Goal: Navigation & Orientation: Find specific page/section

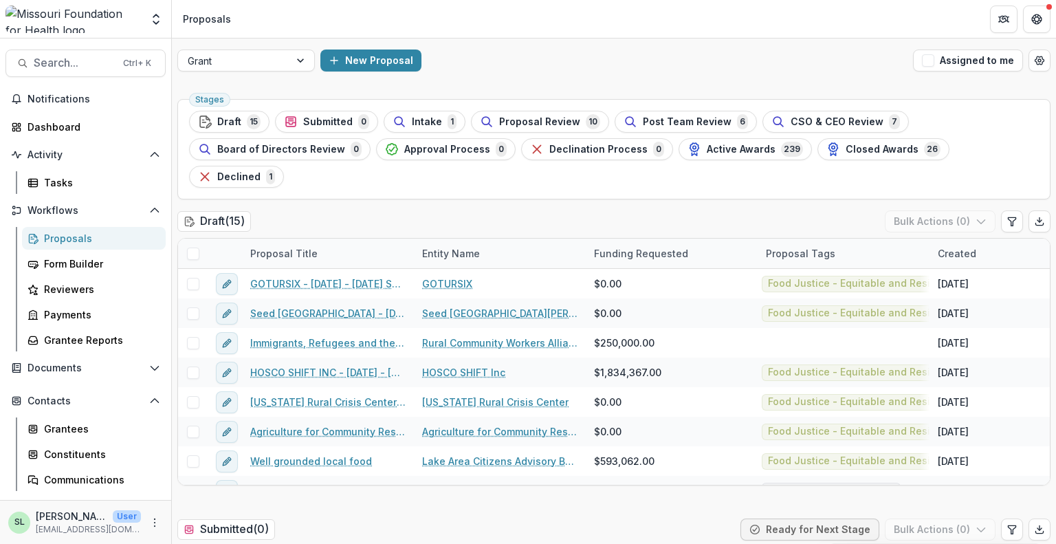
scroll to position [1581, 0]
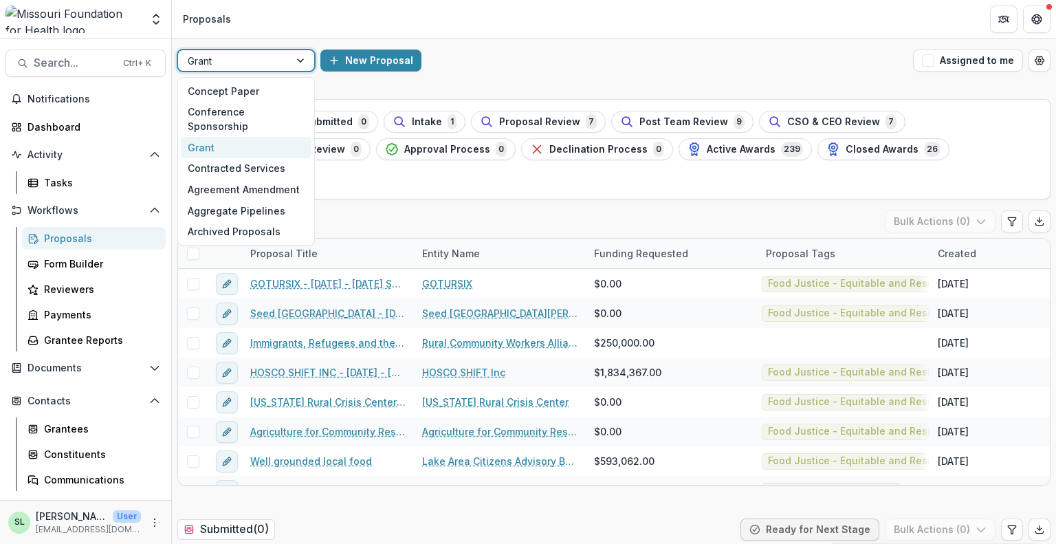
click at [294, 63] on div at bounding box center [301, 60] width 25 height 21
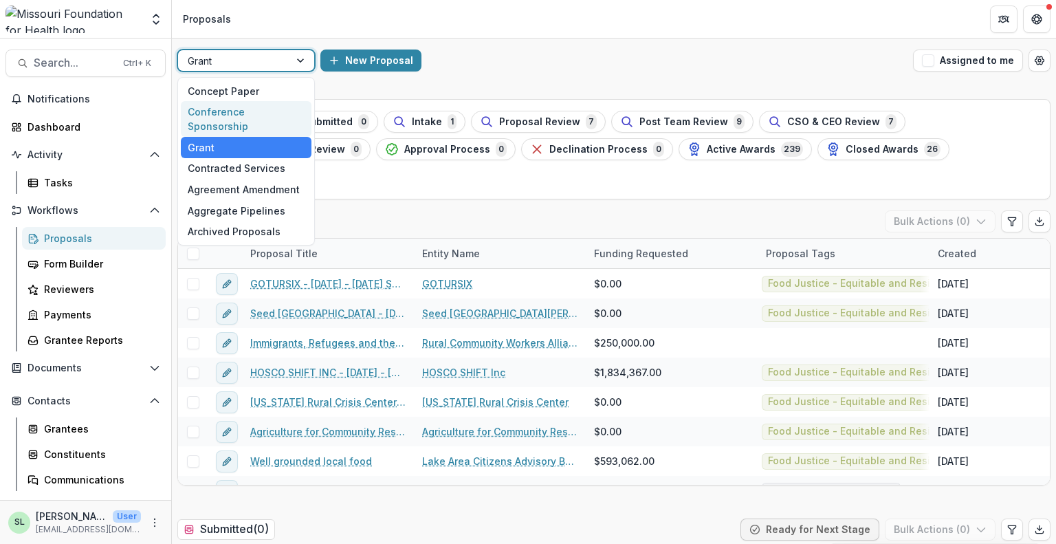
click at [281, 111] on div "Conference Sponsorship" at bounding box center [246, 119] width 131 height 36
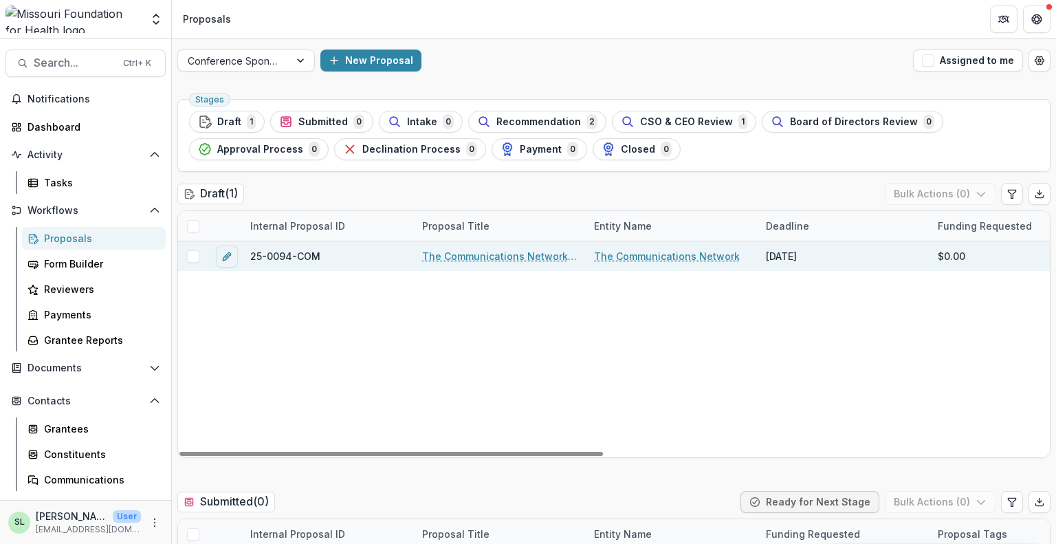
click at [491, 252] on link "The Communications Network - 2025 - Conference Sponsorship Request" at bounding box center [499, 256] width 155 height 14
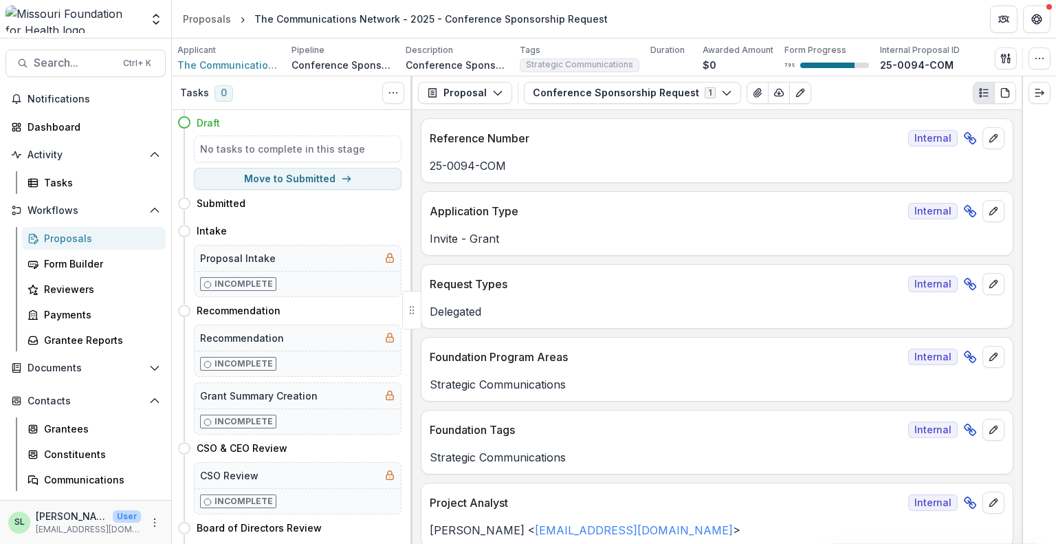
click at [83, 240] on div "Proposals" at bounding box center [99, 238] width 111 height 14
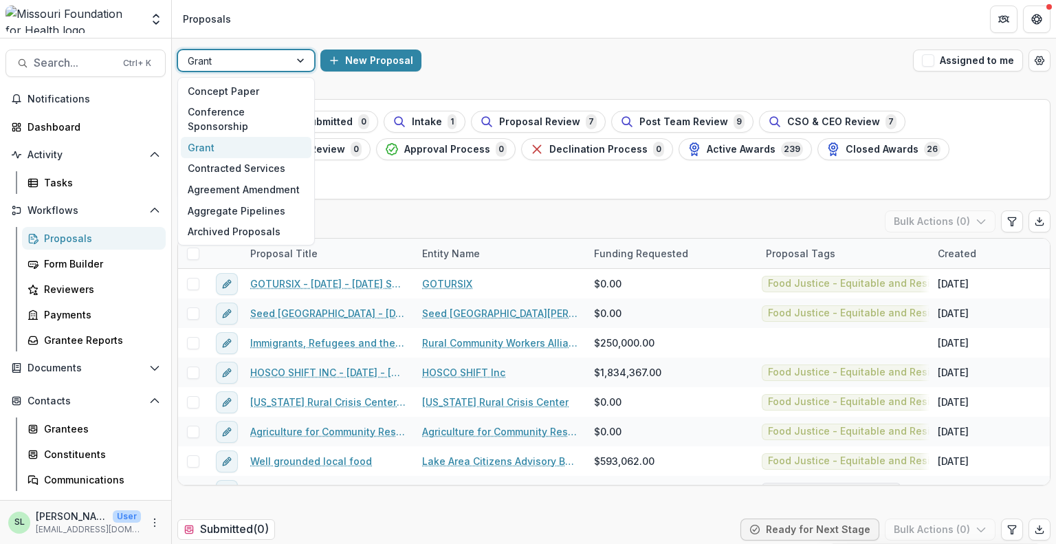
click at [247, 60] on div at bounding box center [234, 60] width 92 height 17
click at [239, 91] on div "Concept Paper" at bounding box center [246, 90] width 131 height 21
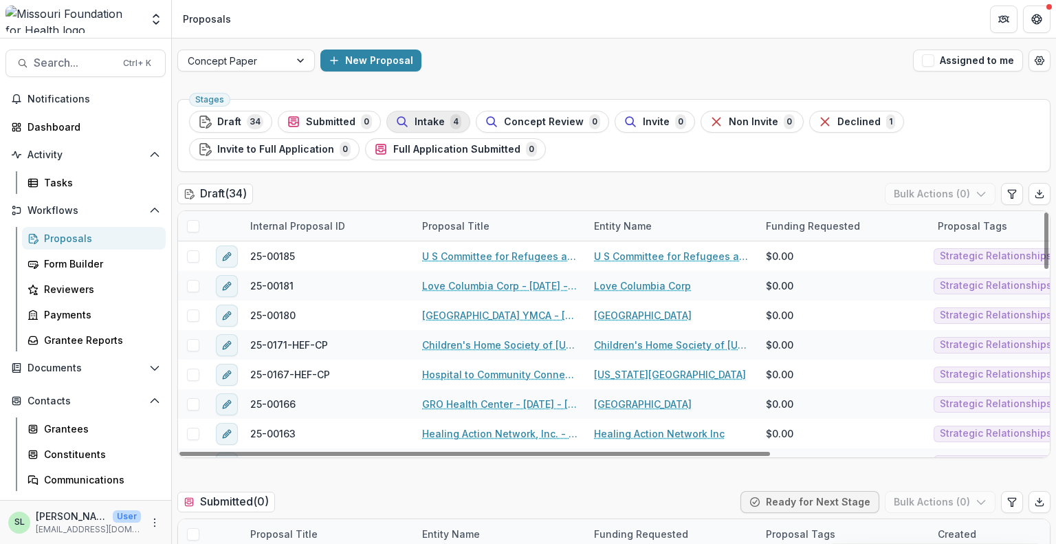
click at [419, 125] on span "Intake" at bounding box center [430, 122] width 30 height 12
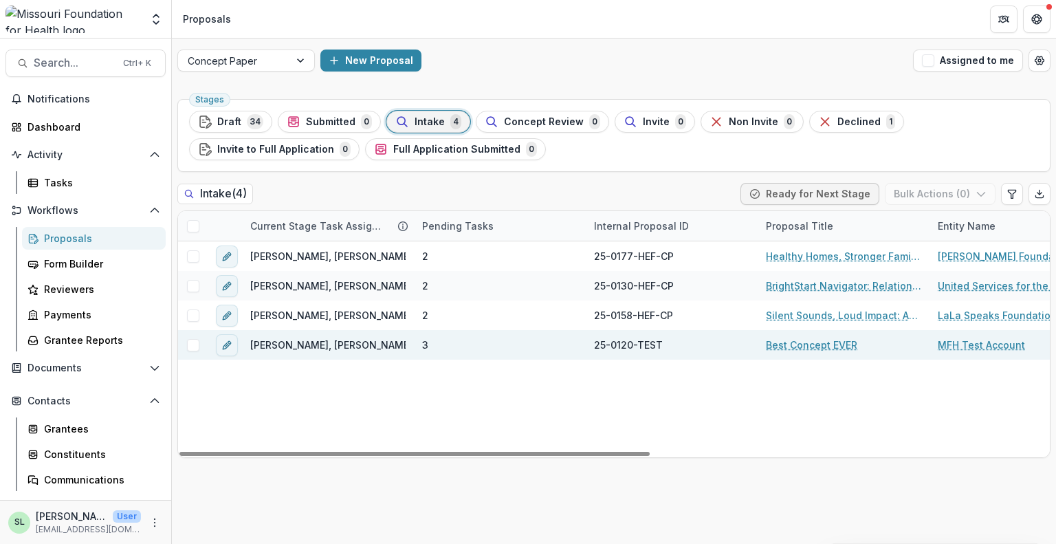
drag, startPoint x: 497, startPoint y: 455, endPoint x: 393, endPoint y: 337, distance: 157.4
click at [448, 456] on div at bounding box center [414, 454] width 470 height 4
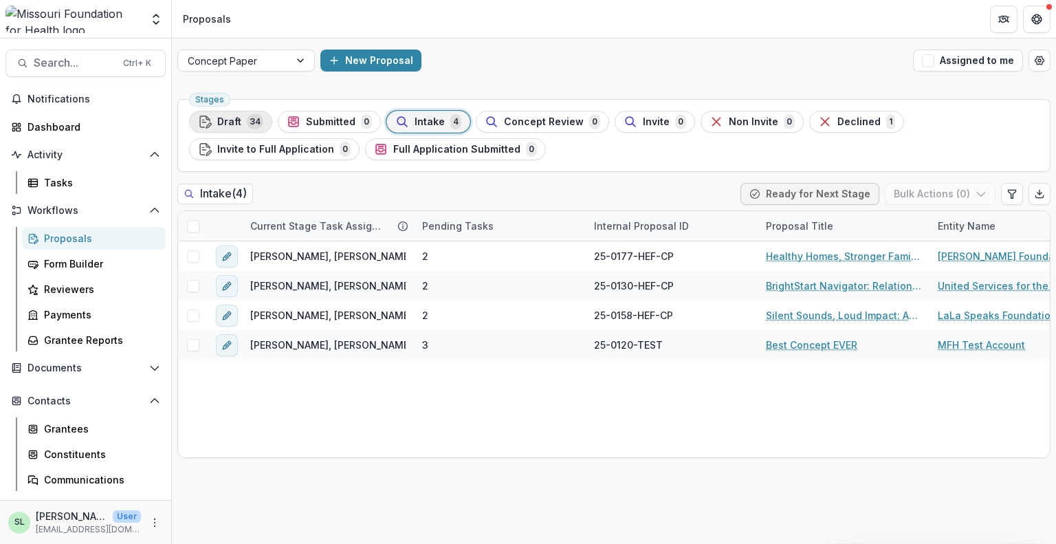
click at [244, 120] on div "Draft 34" at bounding box center [230, 121] width 65 height 15
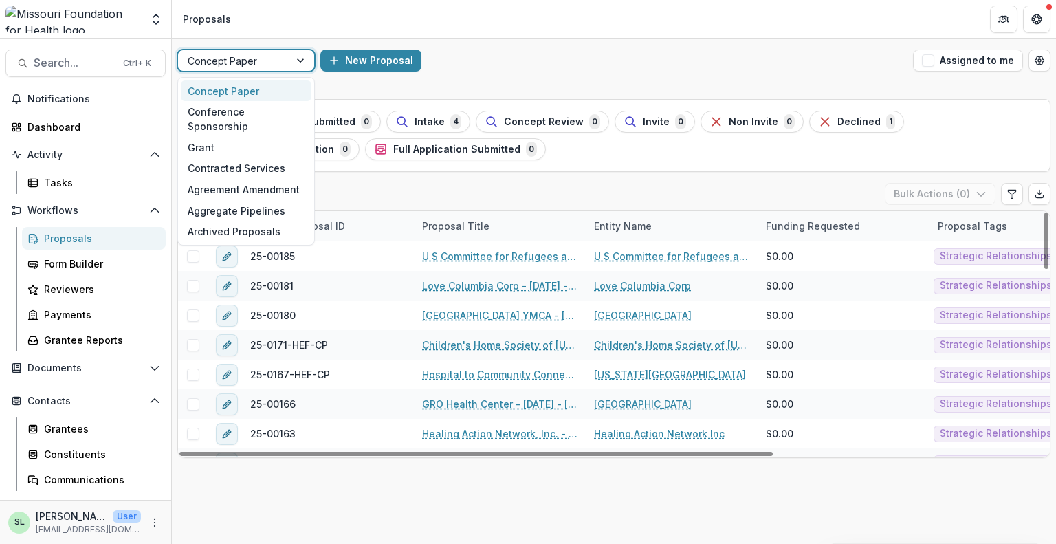
click at [285, 61] on div "Concept Paper" at bounding box center [233, 61] width 111 height 20
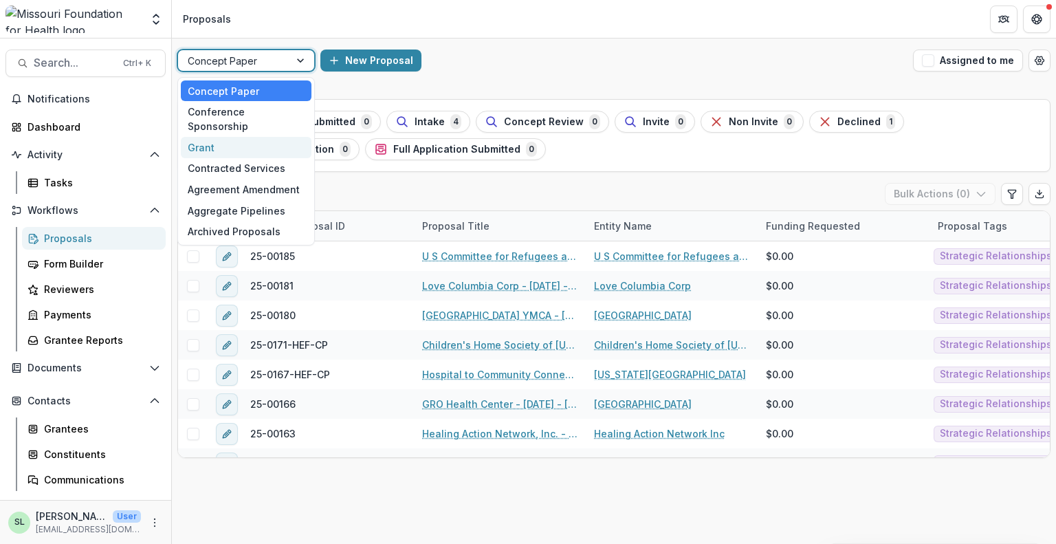
click at [260, 137] on div "Grant" at bounding box center [246, 147] width 131 height 21
